Goal: Task Accomplishment & Management: Use online tool/utility

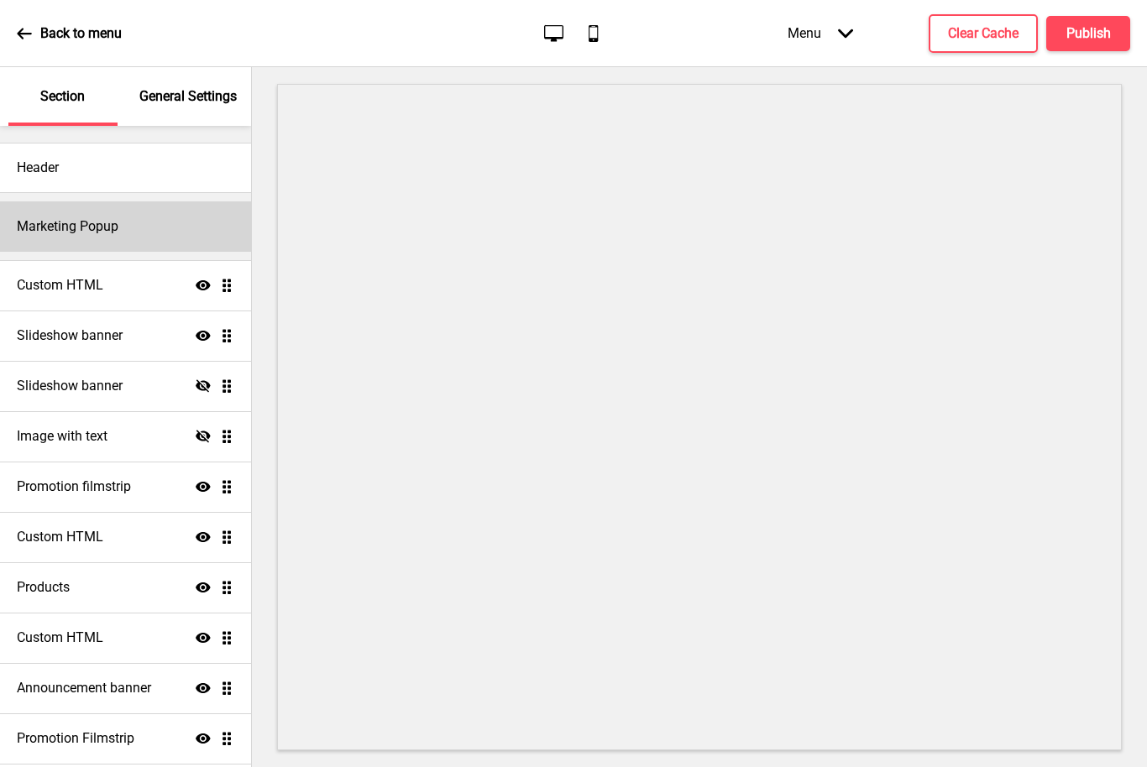
click at [65, 229] on h4 "Marketing Popup" at bounding box center [68, 226] width 102 height 18
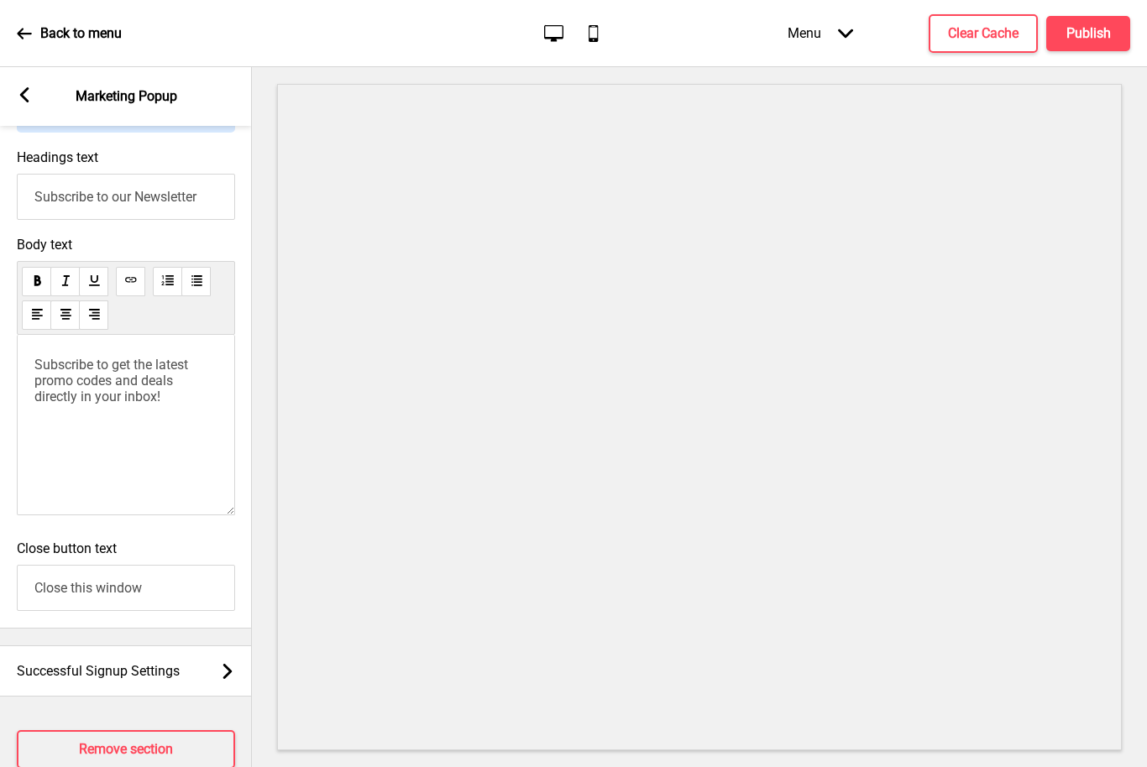
scroll to position [1020, 0]
click at [29, 80] on div "Arrow left Marketing Popup" at bounding box center [126, 96] width 252 height 59
click at [31, 103] on div "Arrow left" at bounding box center [24, 96] width 15 height 18
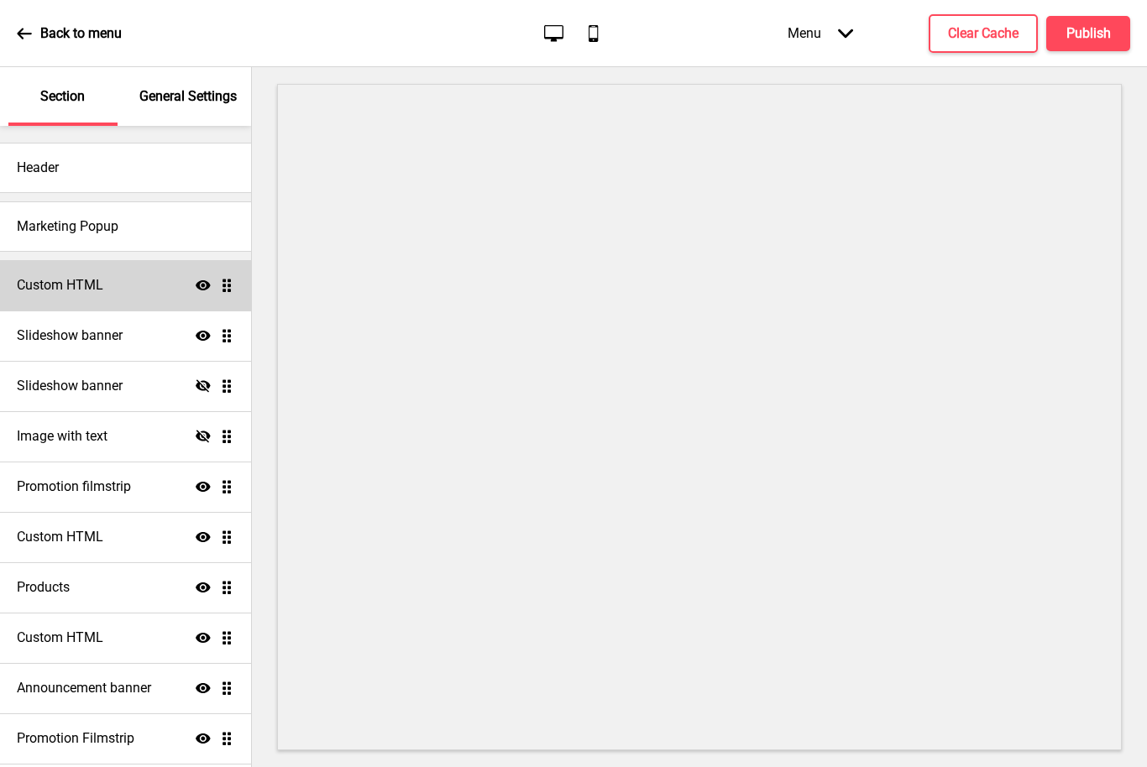
click at [74, 294] on h4 "Custom HTML" at bounding box center [60, 285] width 86 height 18
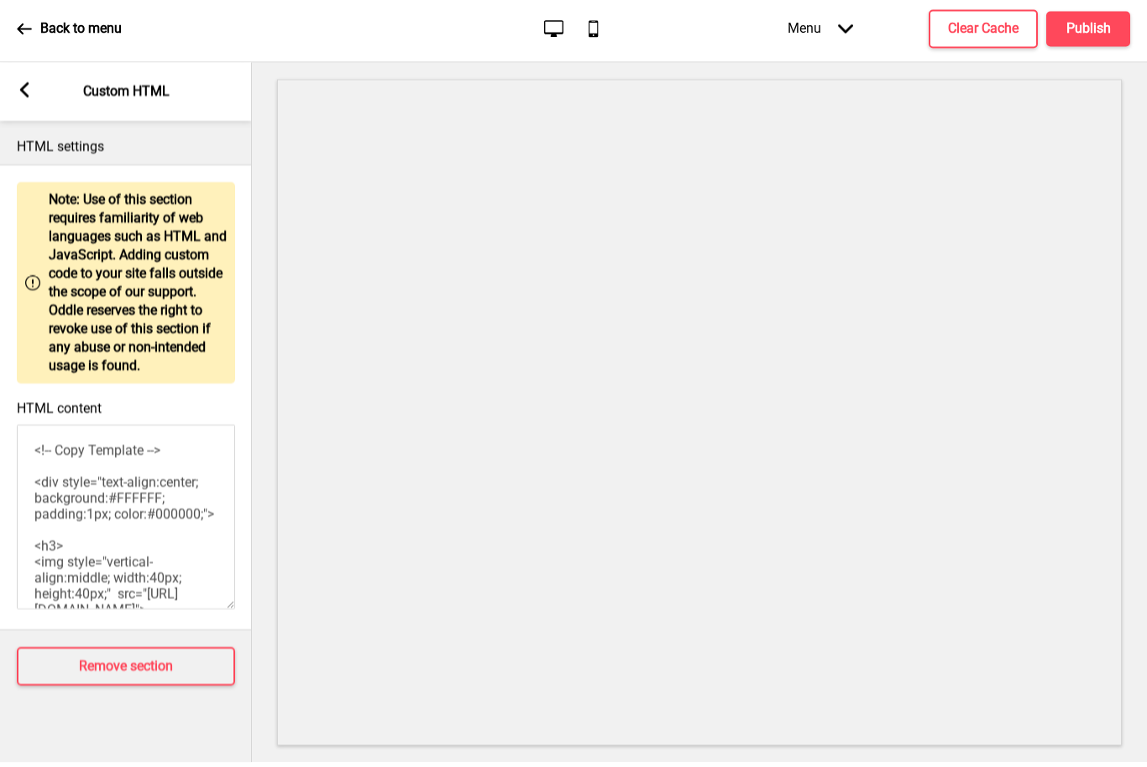
scroll to position [0, 0]
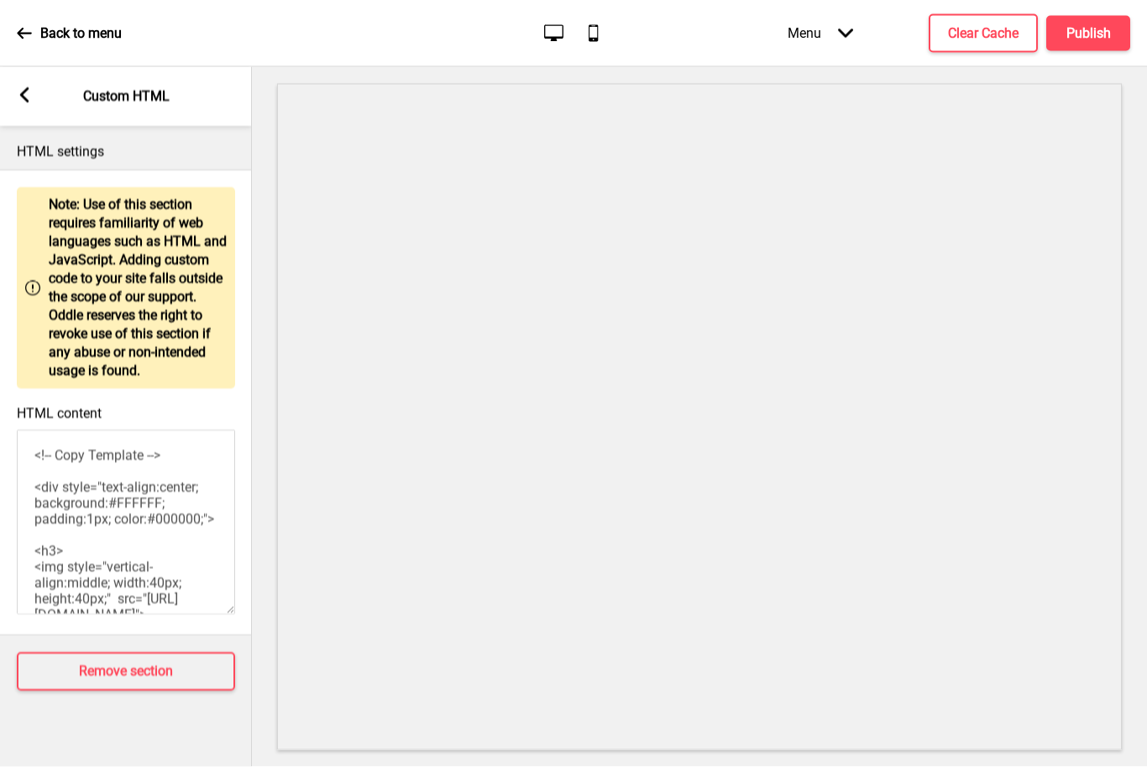
click at [31, 91] on rect at bounding box center [24, 94] width 15 height 15
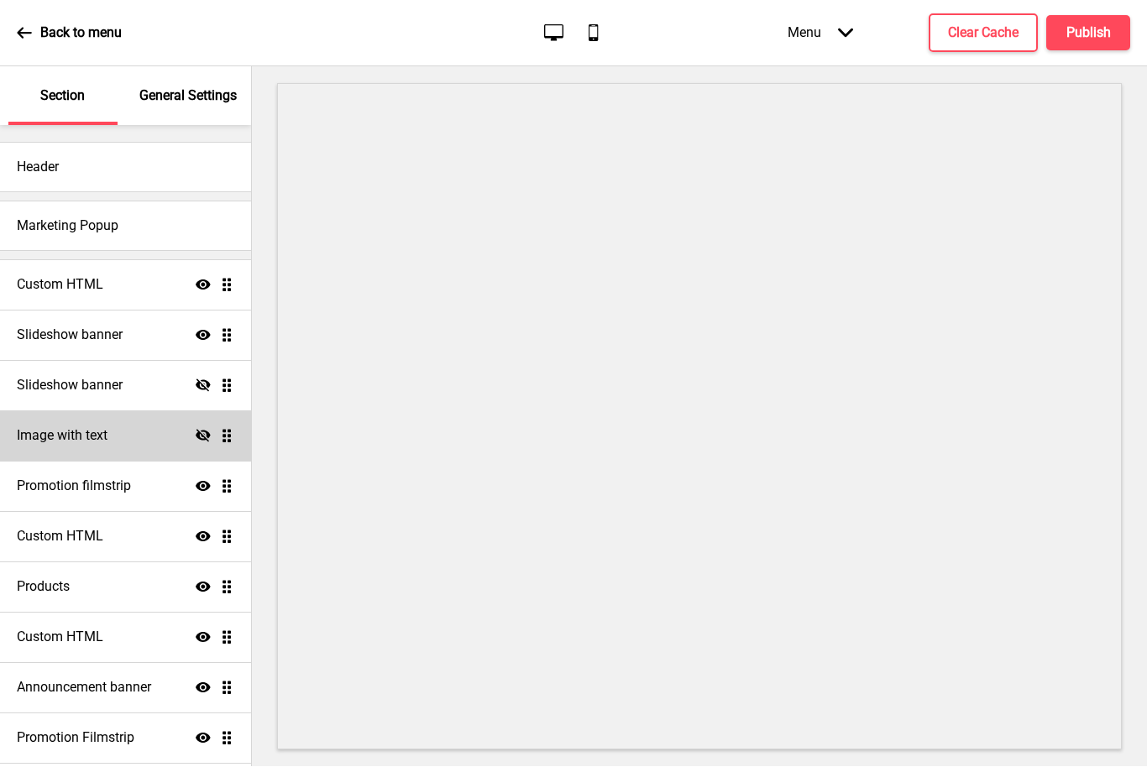
click at [51, 441] on h4 "Image with text" at bounding box center [62, 436] width 91 height 18
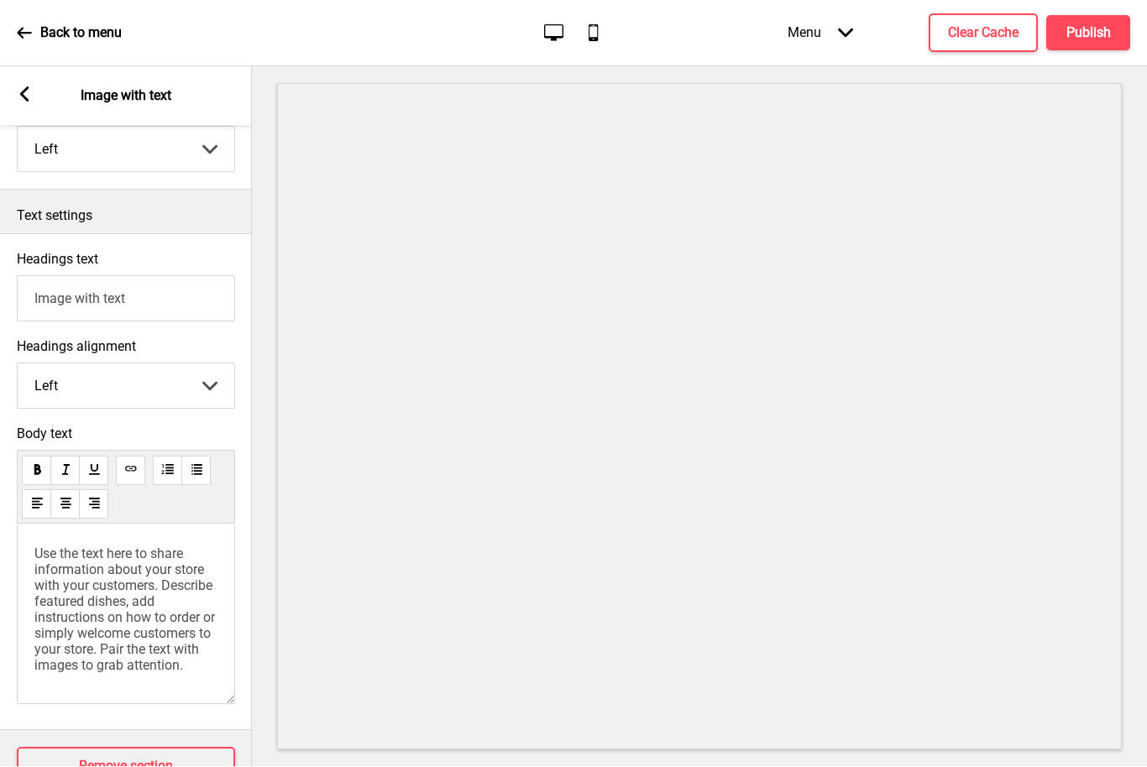
scroll to position [352, 0]
click at [28, 87] on icon at bounding box center [24, 94] width 9 height 15
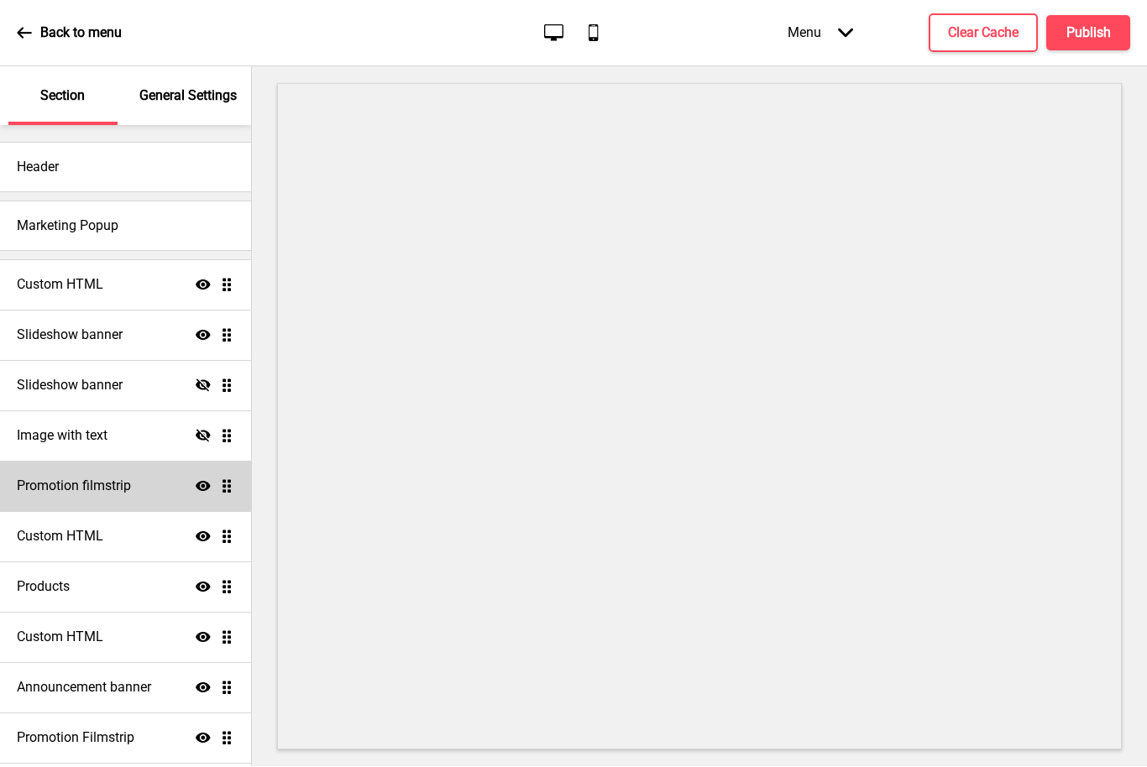
click at [60, 493] on h4 "Promotion filmstrip" at bounding box center [74, 487] width 114 height 18
select select "center"
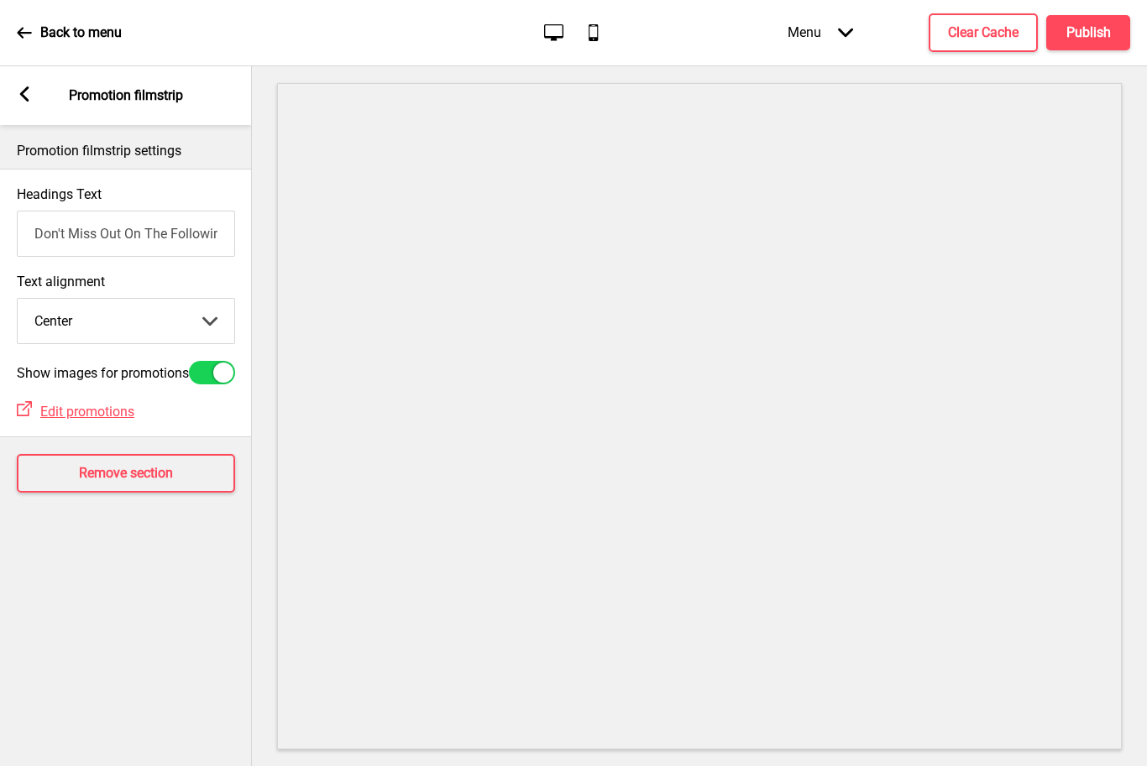
click at [22, 93] on icon at bounding box center [24, 94] width 9 height 15
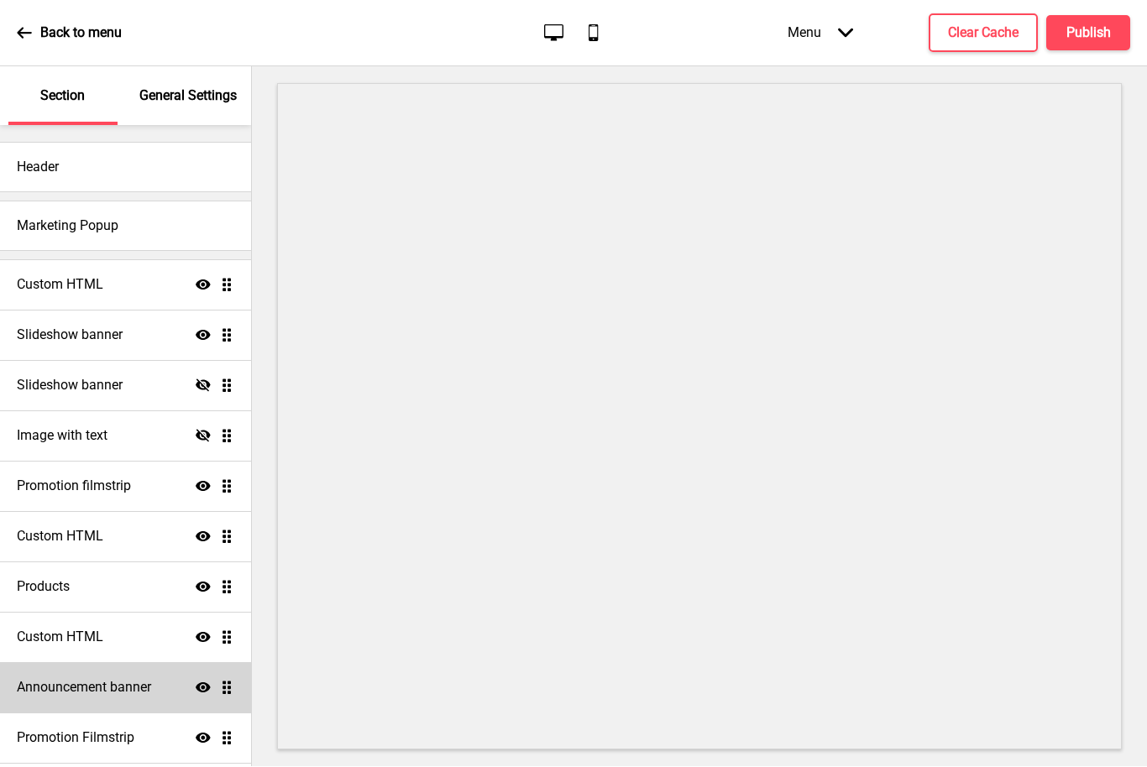
click at [60, 698] on div "Announcement banner Show Drag" at bounding box center [125, 688] width 251 height 50
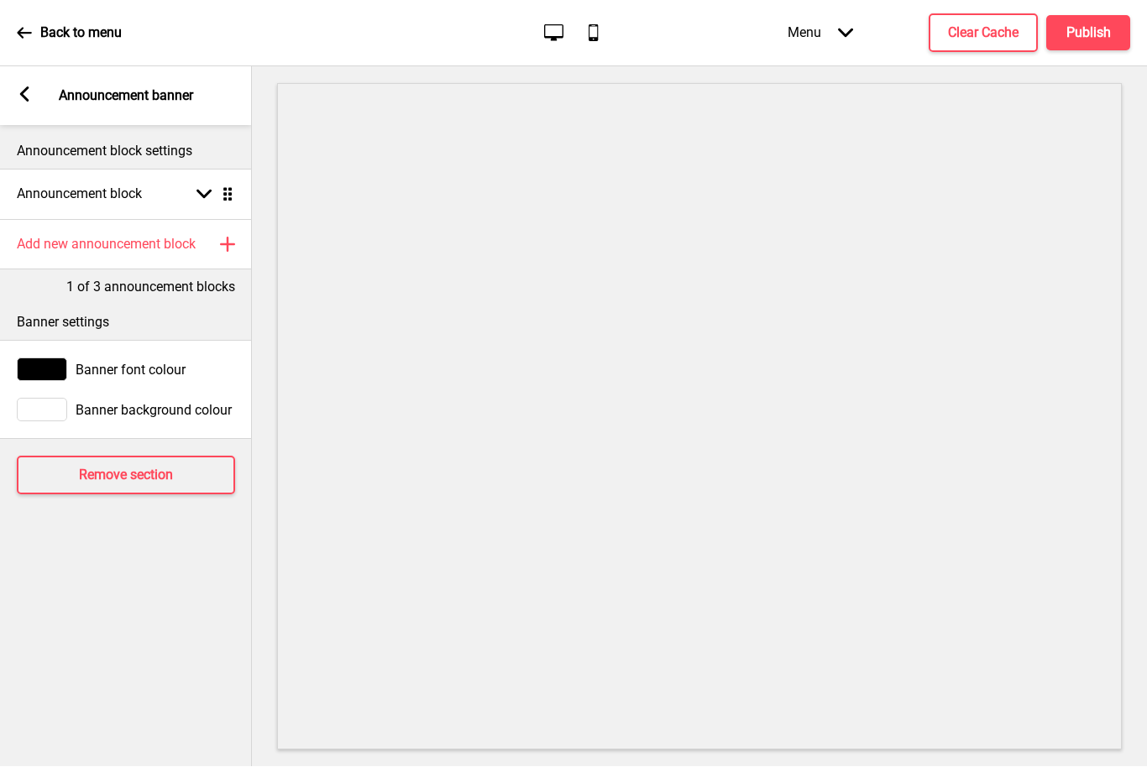
click at [27, 98] on icon at bounding box center [24, 94] width 9 height 15
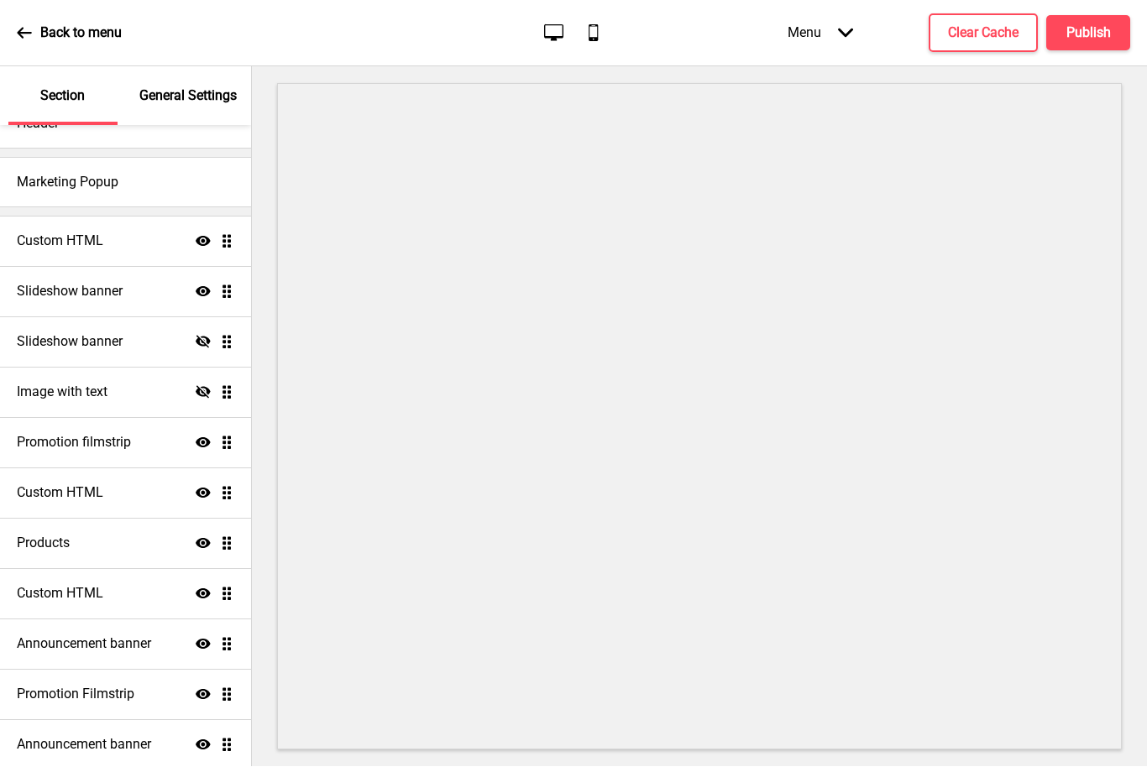
scroll to position [96, 0]
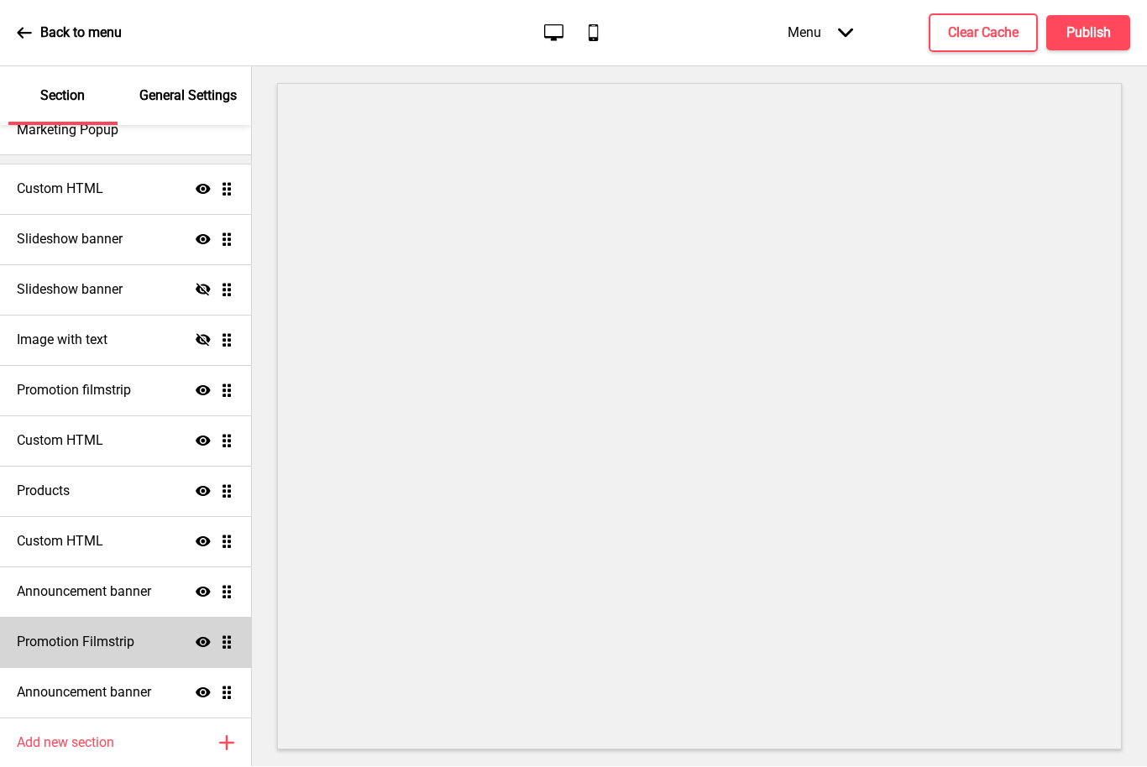
click at [49, 647] on h4 "Promotion Filmstrip" at bounding box center [76, 643] width 118 height 18
select select "center"
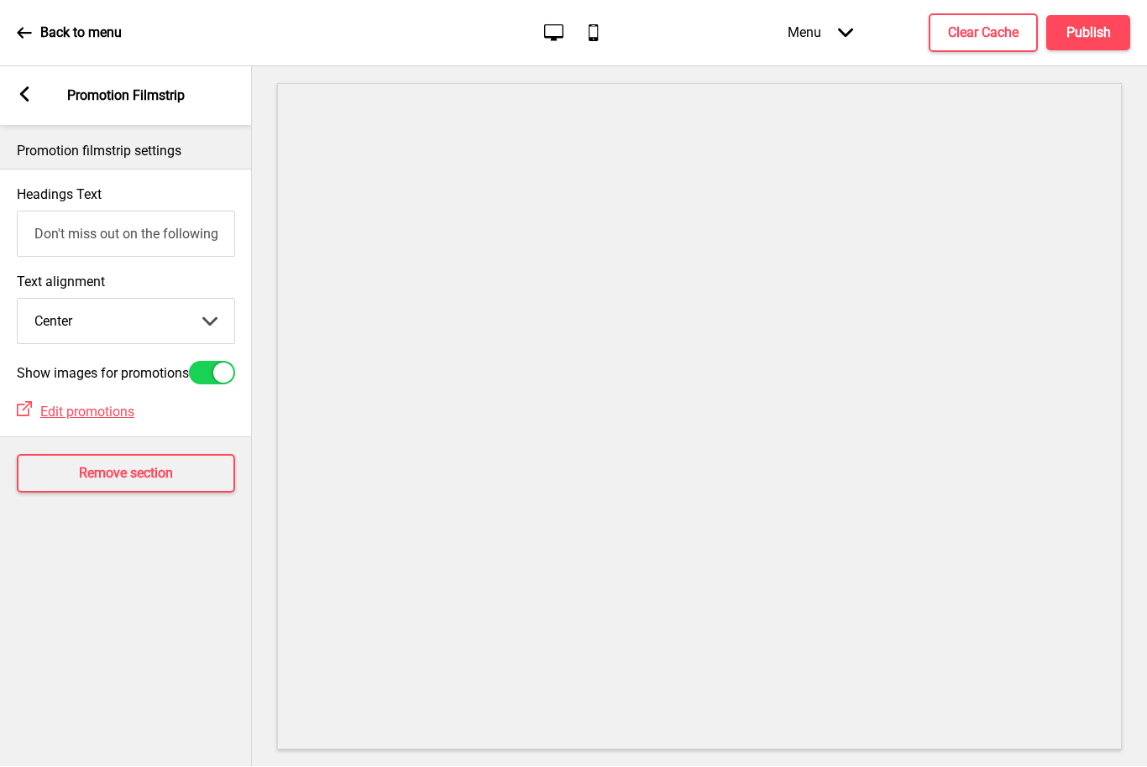
click at [23, 91] on icon at bounding box center [24, 94] width 9 height 15
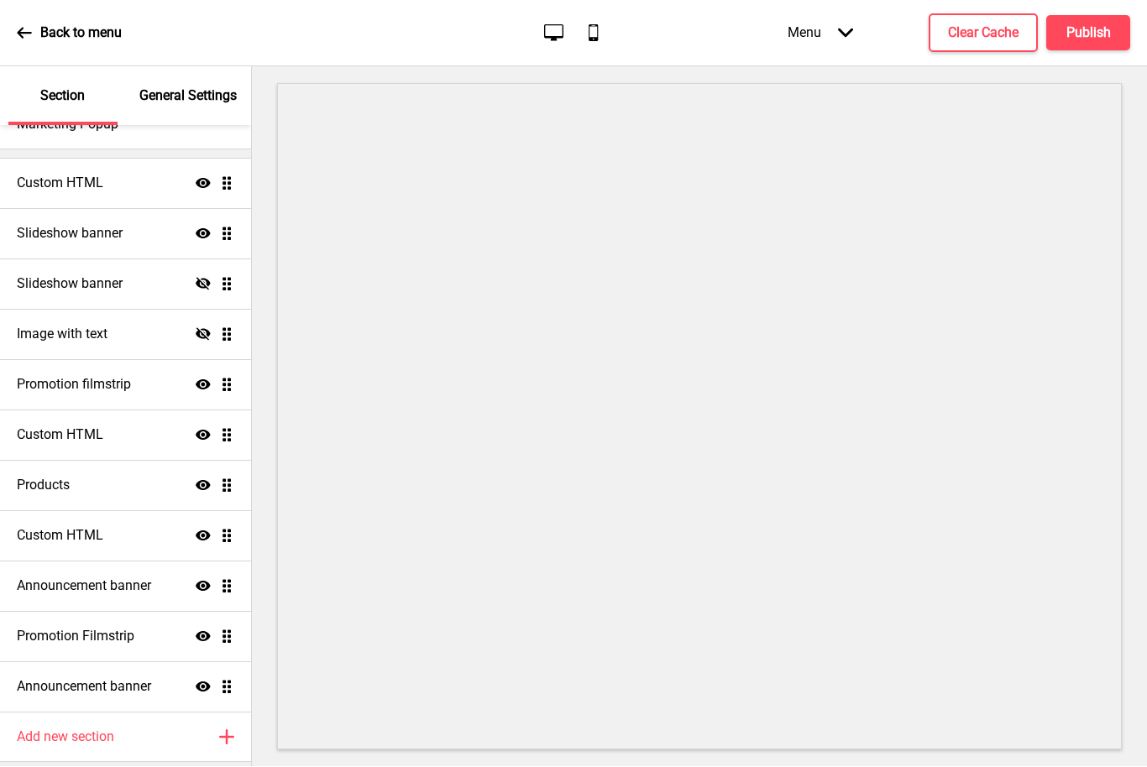
scroll to position [101, 0]
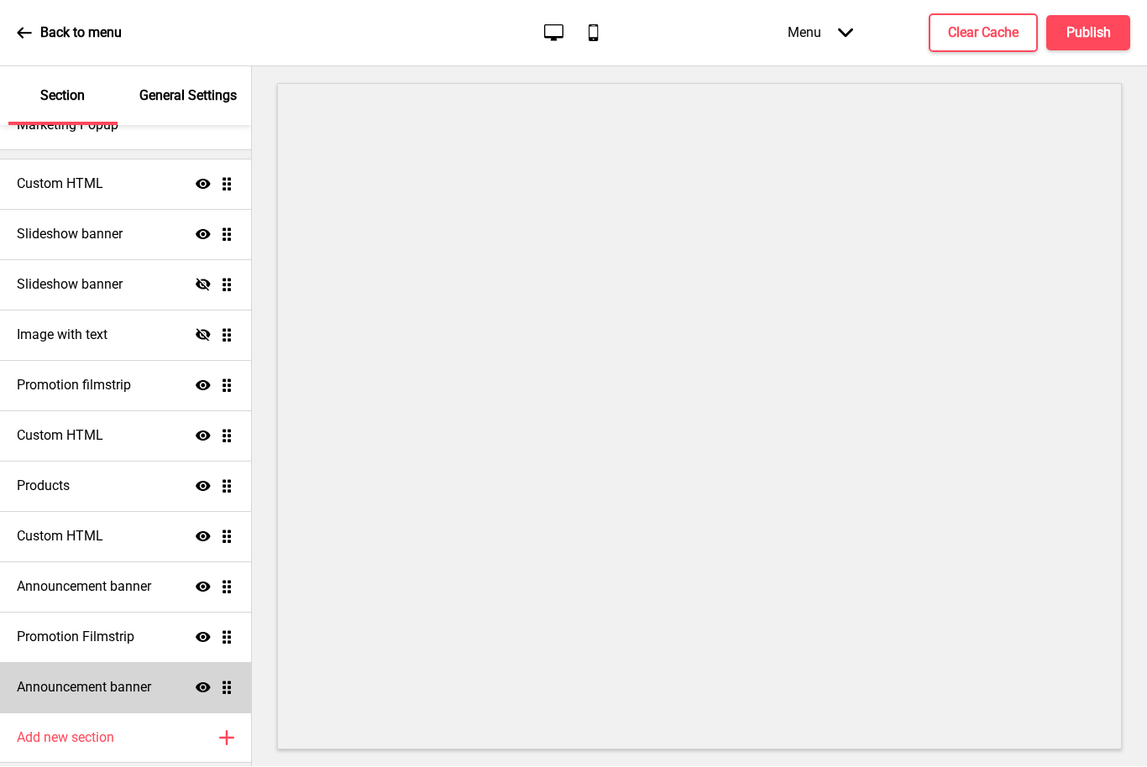
click at [80, 695] on h4 "Announcement banner" at bounding box center [84, 688] width 134 height 18
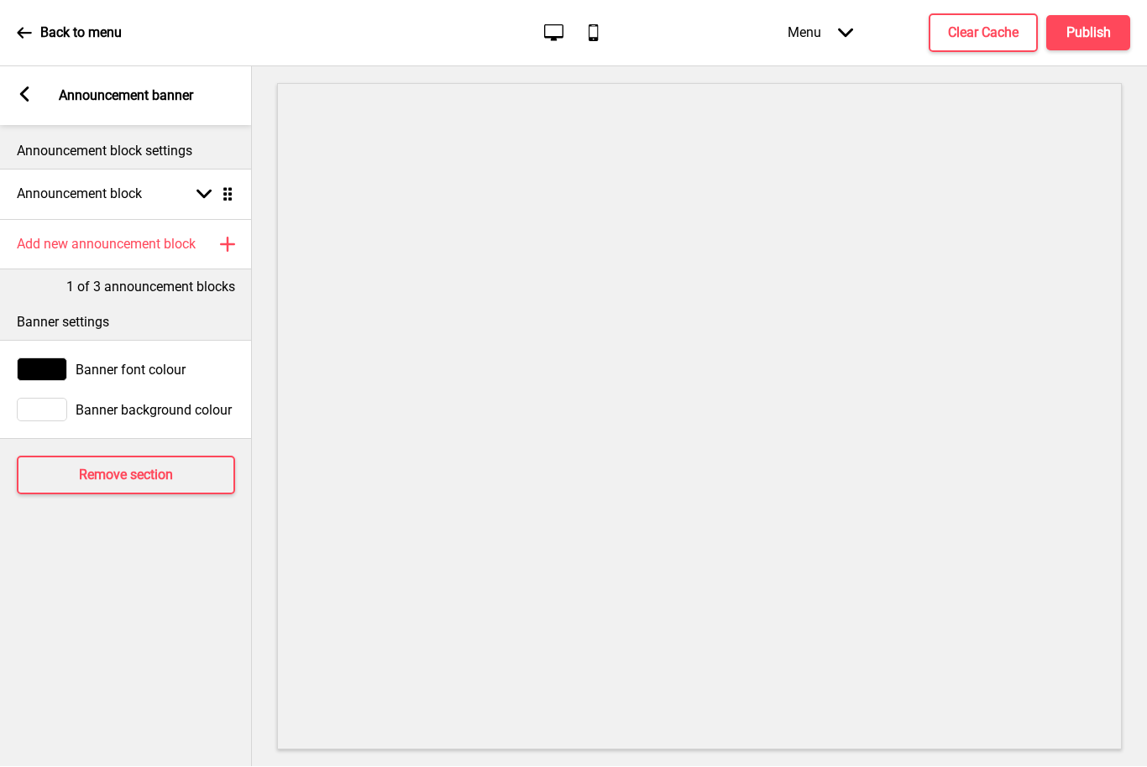
click at [30, 94] on rect at bounding box center [24, 94] width 15 height 15
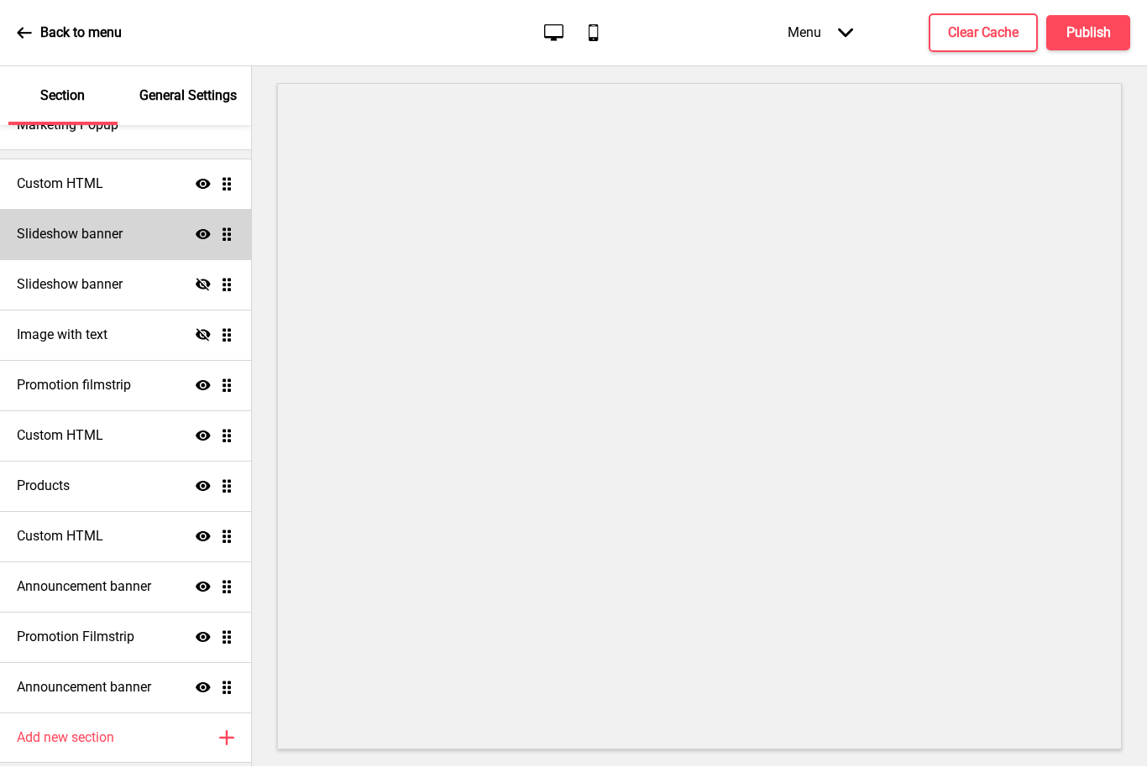
click at [61, 234] on h4 "Slideshow banner" at bounding box center [70, 235] width 106 height 18
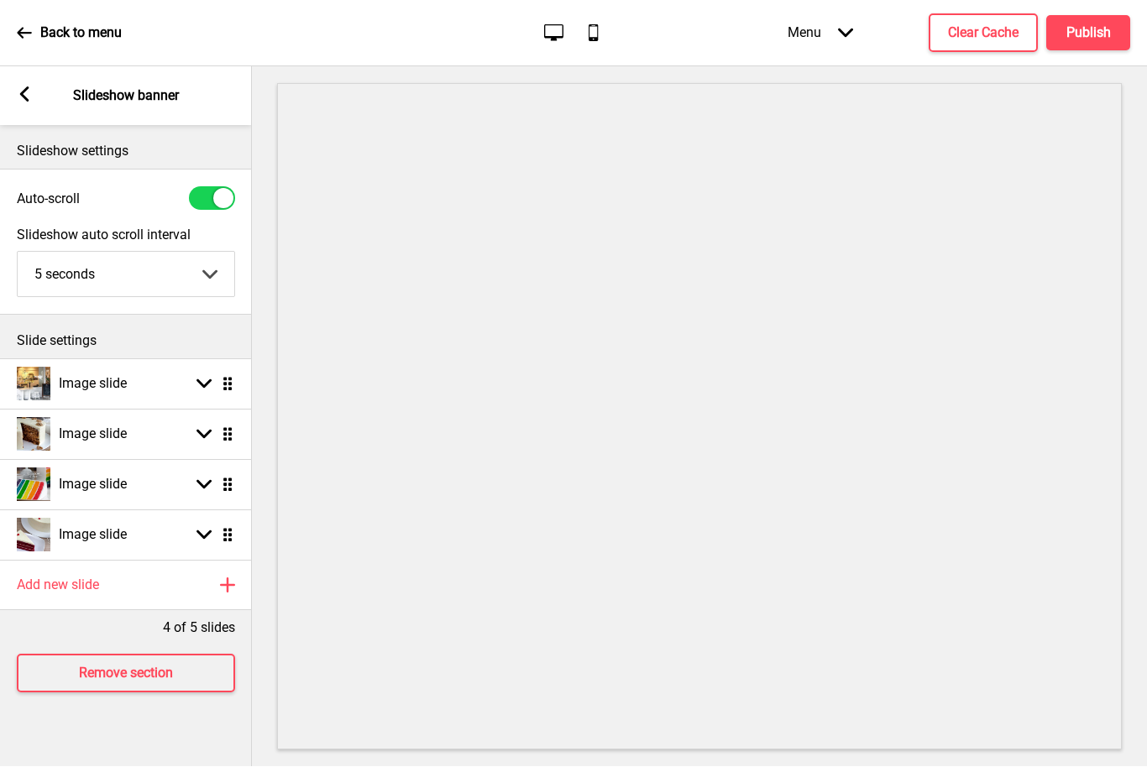
click at [31, 96] on rect at bounding box center [24, 94] width 15 height 15
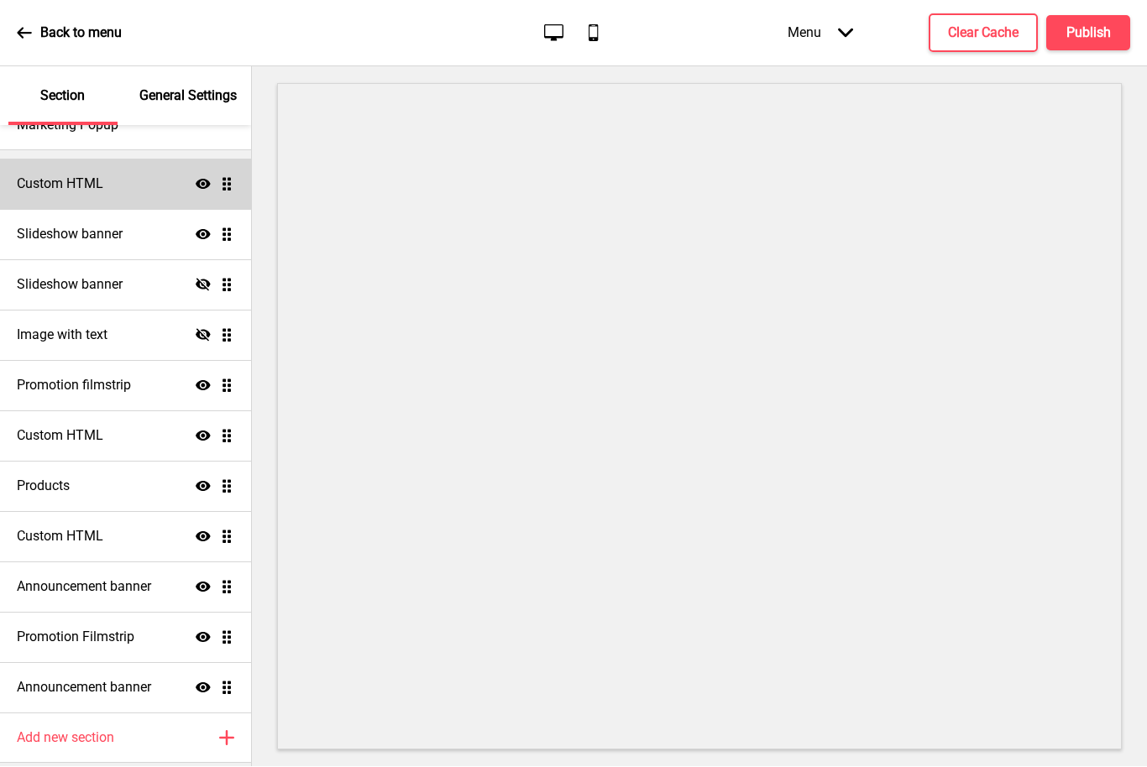
click at [42, 186] on h4 "Custom HTML" at bounding box center [60, 184] width 86 height 18
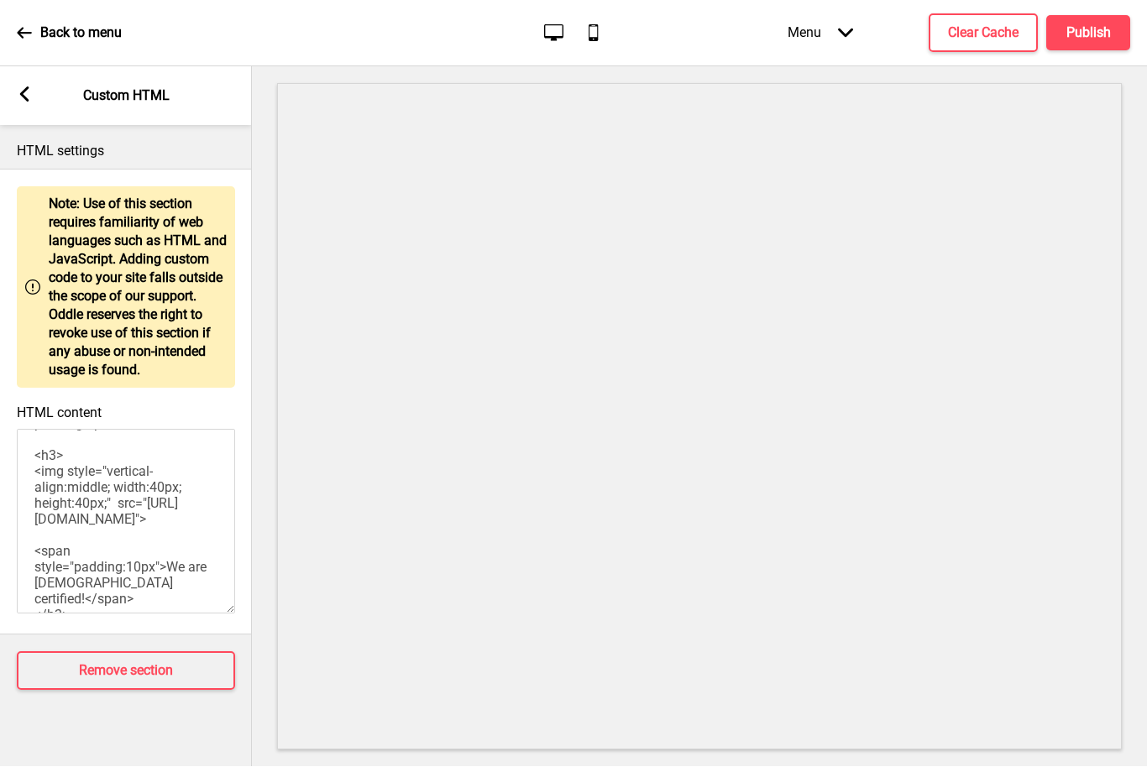
scroll to position [92, 0]
click at [44, 507] on textarea "<!-- Copy Template --> <div style="text-align:center; background:#FFFFFF; paddi…" at bounding box center [126, 522] width 218 height 185
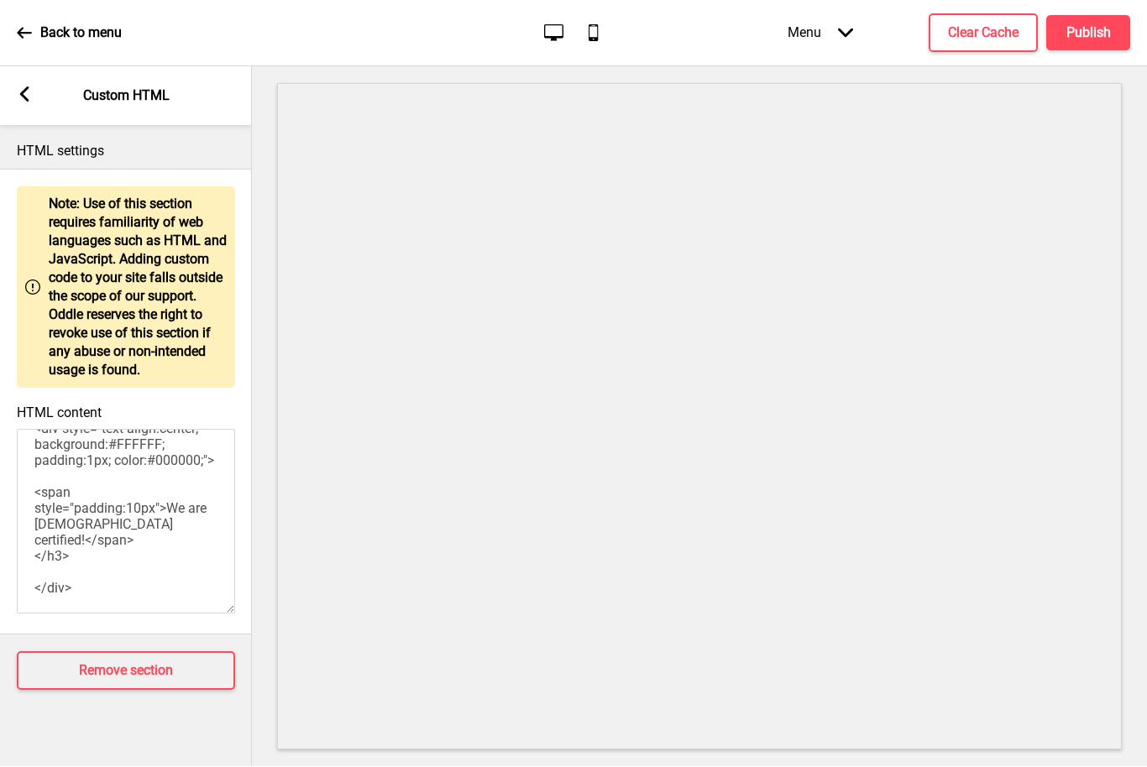
scroll to position [69, 0]
click at [1091, 34] on h4 "Publish" at bounding box center [1088, 33] width 44 height 18
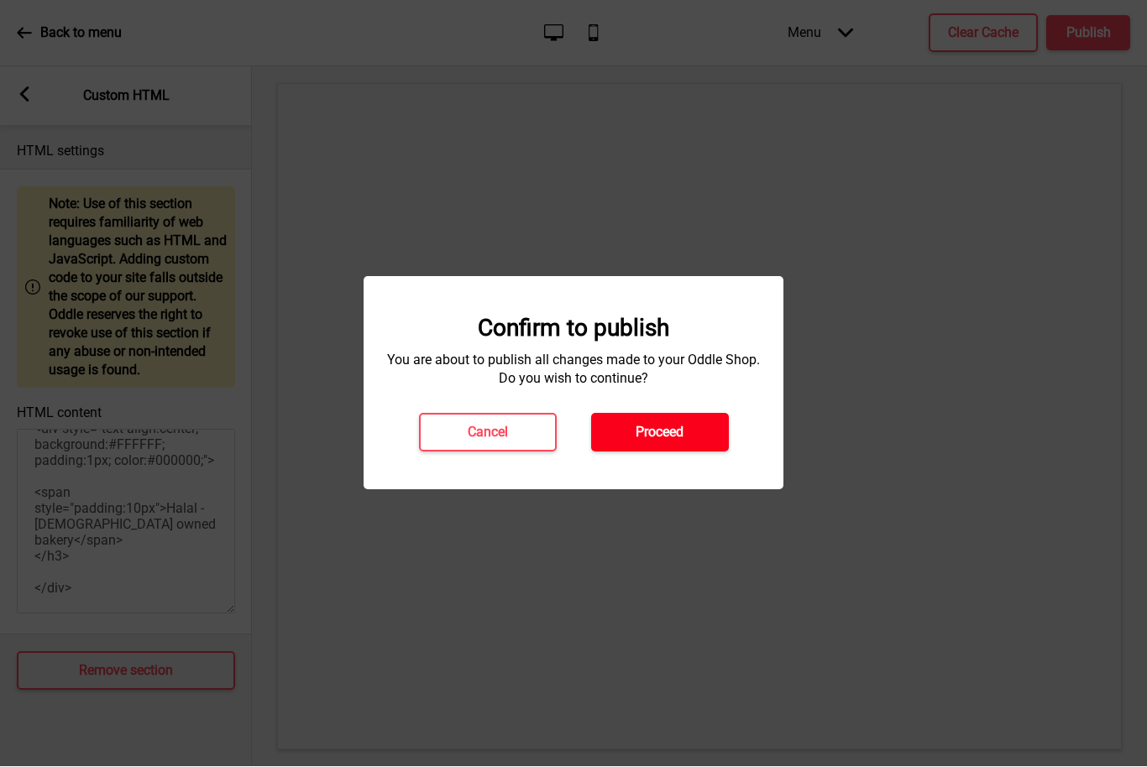
click at [669, 428] on h4 "Proceed" at bounding box center [659, 433] width 48 height 18
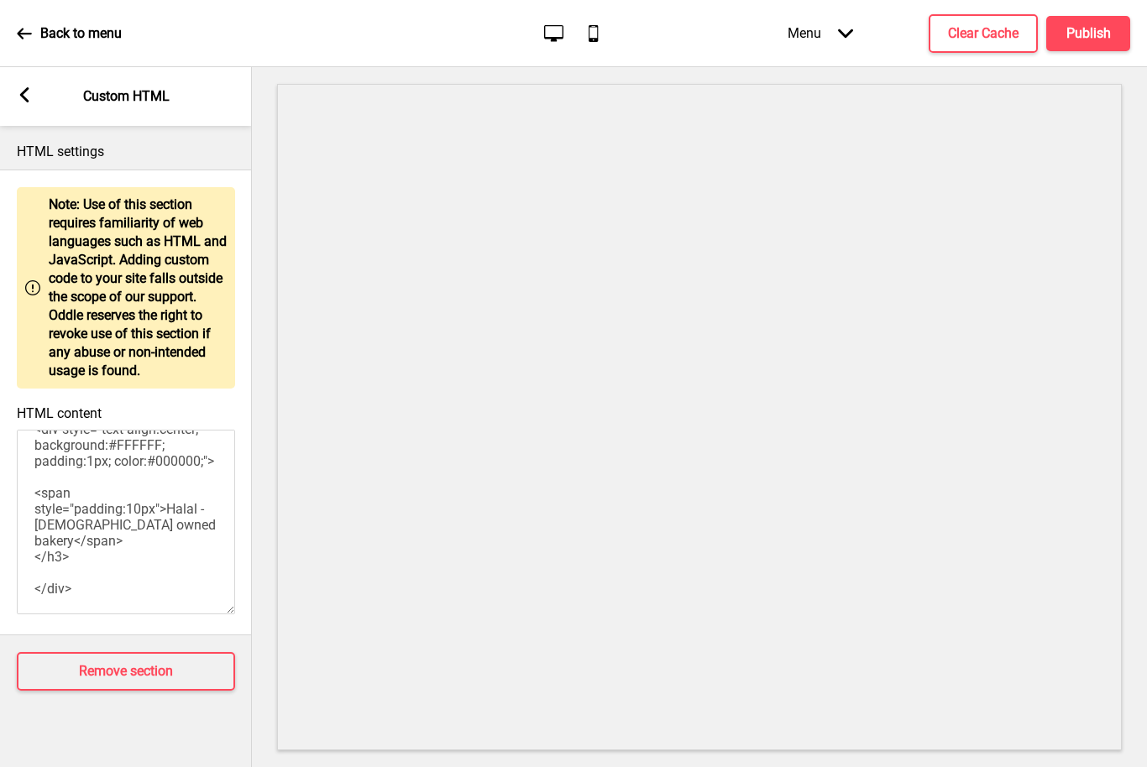
click at [139, 506] on textarea "<!-- Copy Template --> <div style="text-align:center; background:#FFFFFF; paddi…" at bounding box center [126, 522] width 218 height 185
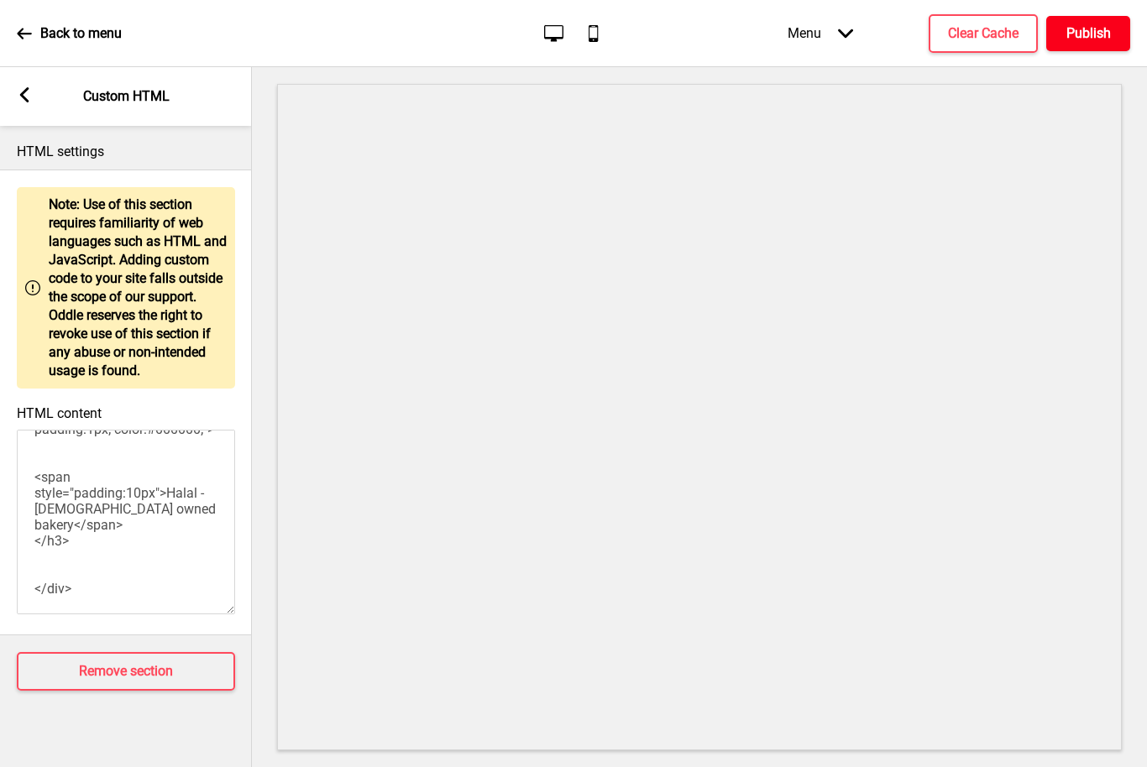
type textarea "<!-- Copy Template --> <div style="text-align:center; background:#FFFFFF; paddi…"
click at [1097, 34] on h4 "Publish" at bounding box center [1088, 33] width 44 height 18
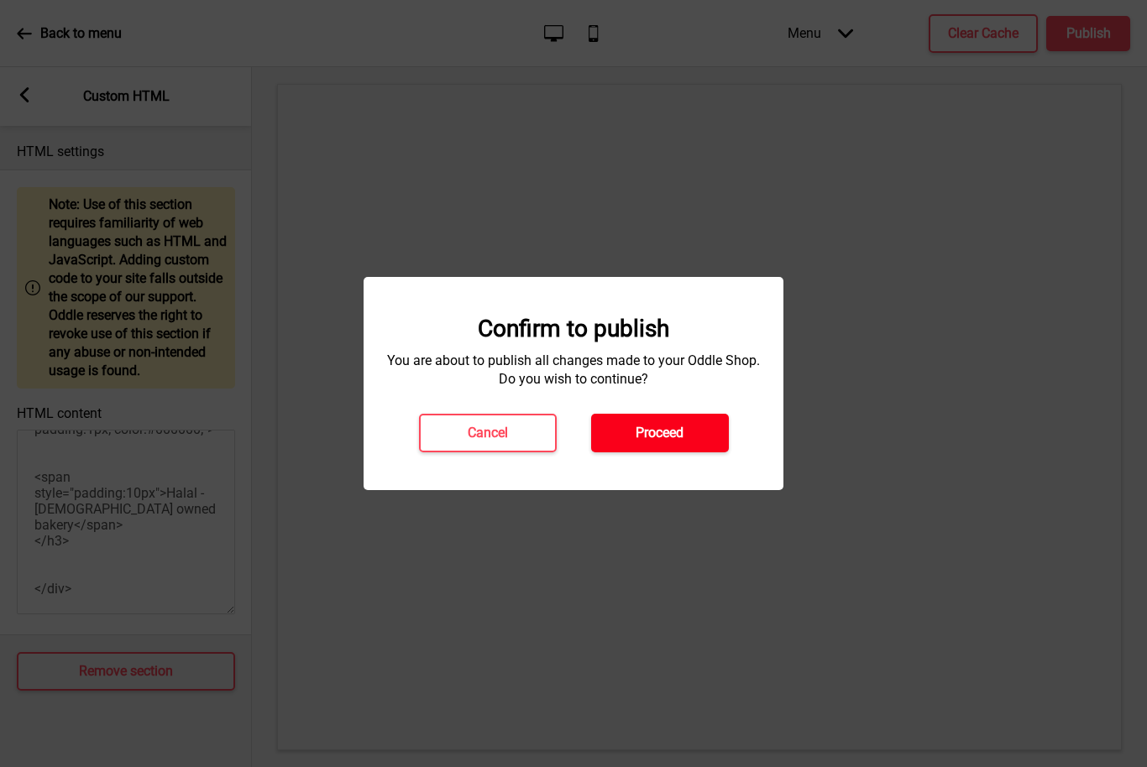
click at [692, 426] on button "Proceed" at bounding box center [660, 433] width 138 height 39
